Goal: Information Seeking & Learning: Learn about a topic

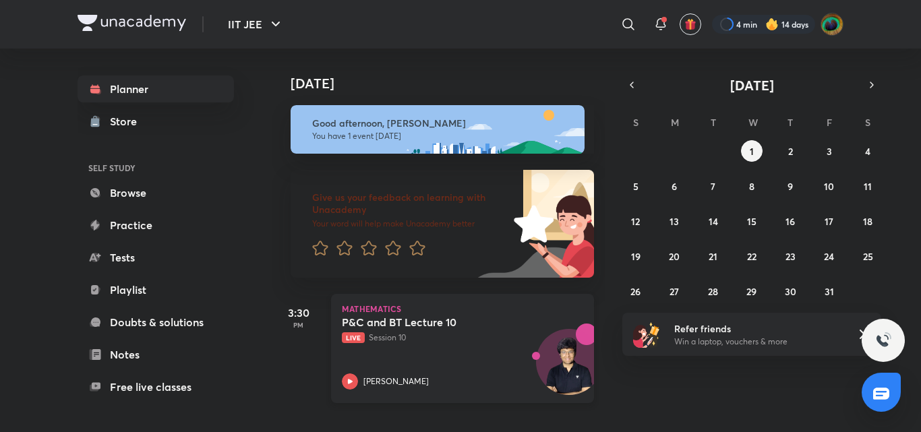
click at [440, 344] on div "P&C and BT Lecture 10 Live Session 10 Sandal Agarwal" at bounding box center [448, 352] width 212 height 74
